Goal: Obtain resource: Download file/media

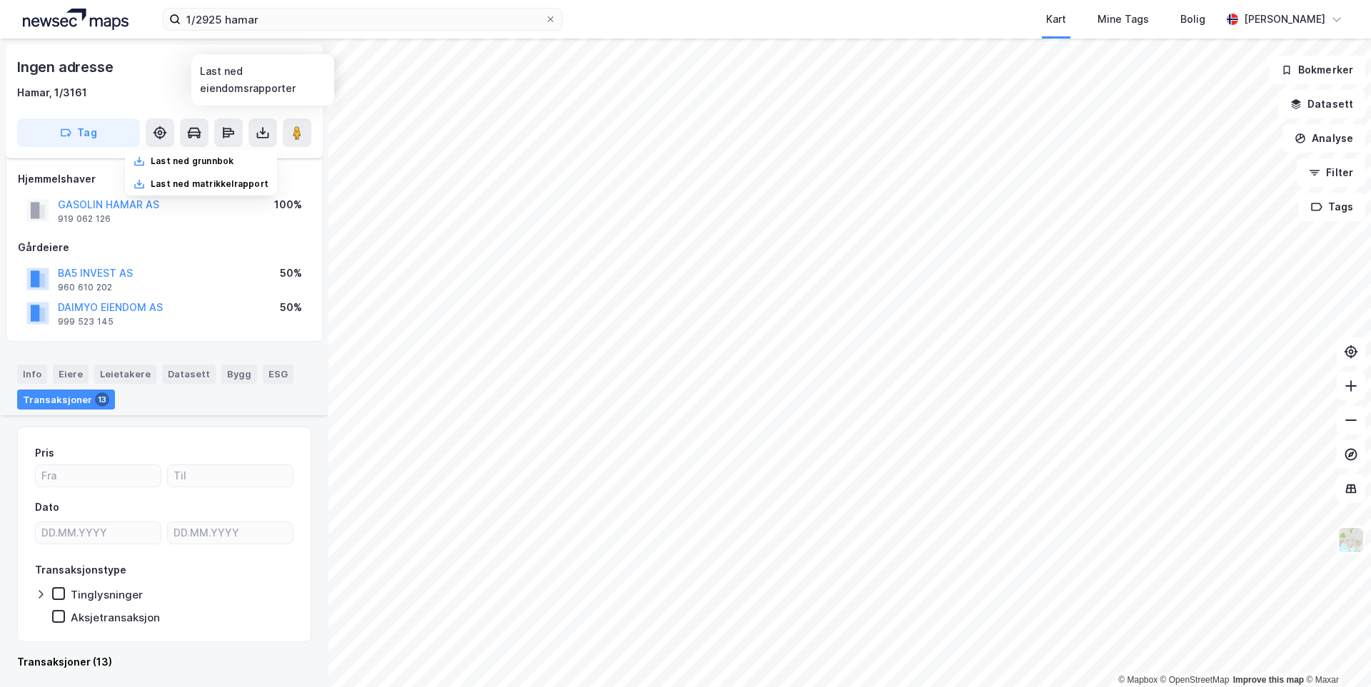
scroll to position [1071, 0]
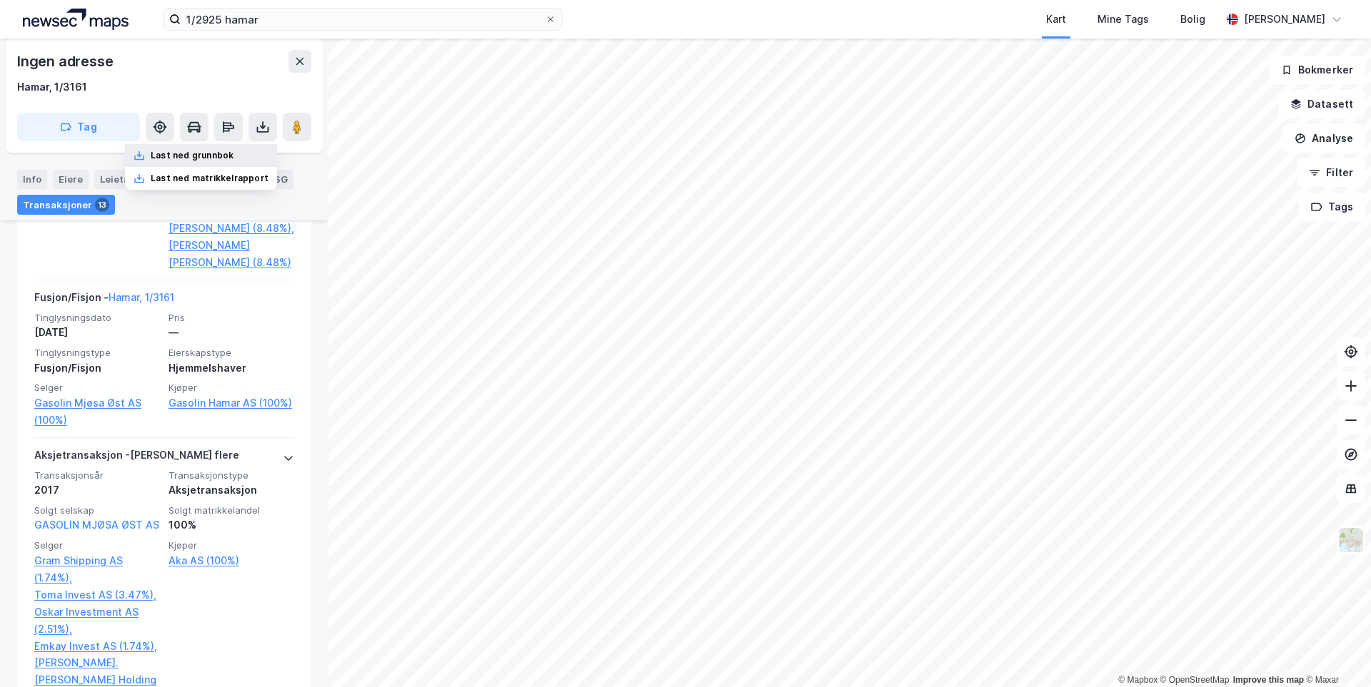
click at [223, 159] on div "Last ned grunnbok" at bounding box center [192, 155] width 83 height 11
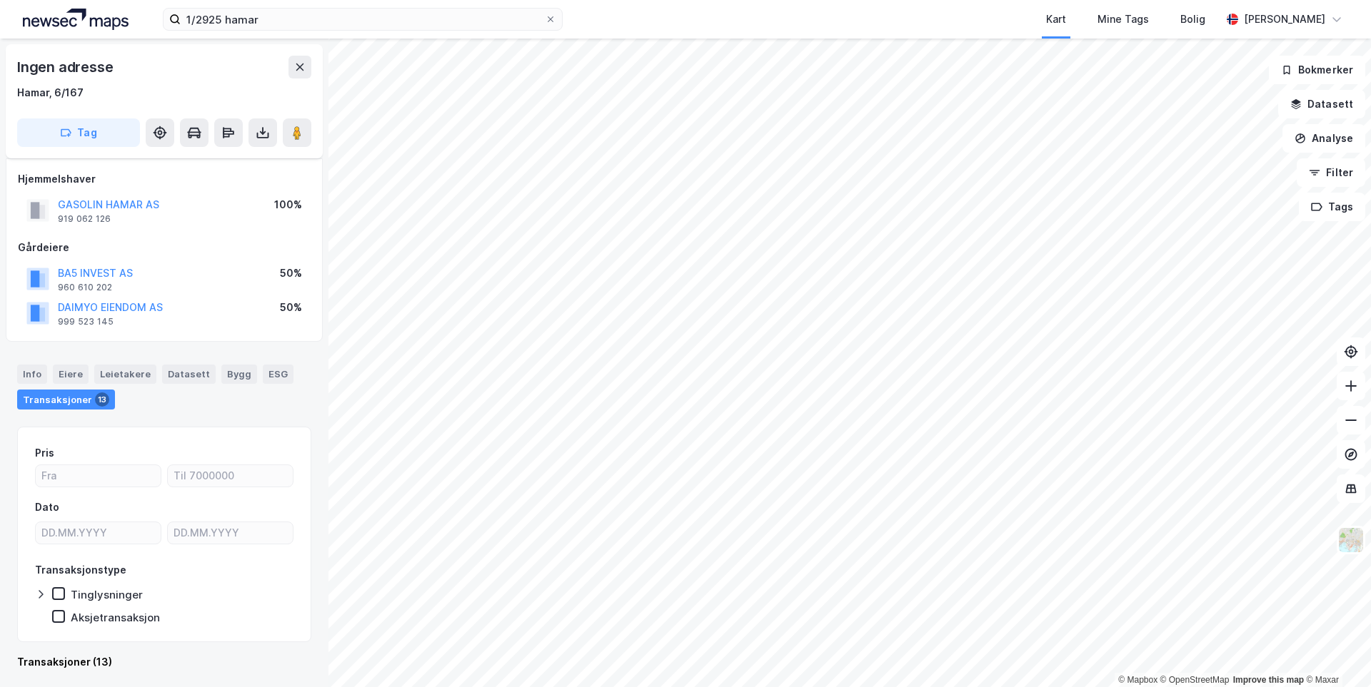
scroll to position [6, 0]
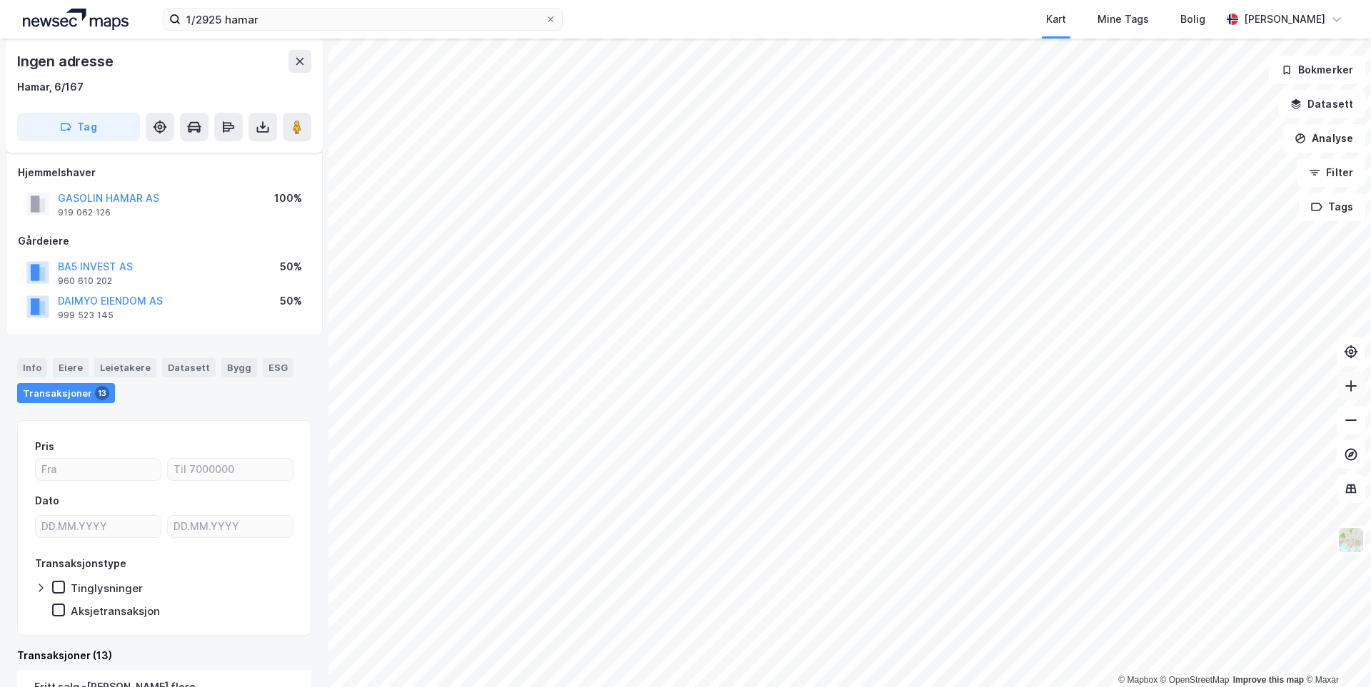
click at [1351, 390] on icon at bounding box center [1350, 386] width 14 height 14
